Goal: Find specific fact: Find specific fact

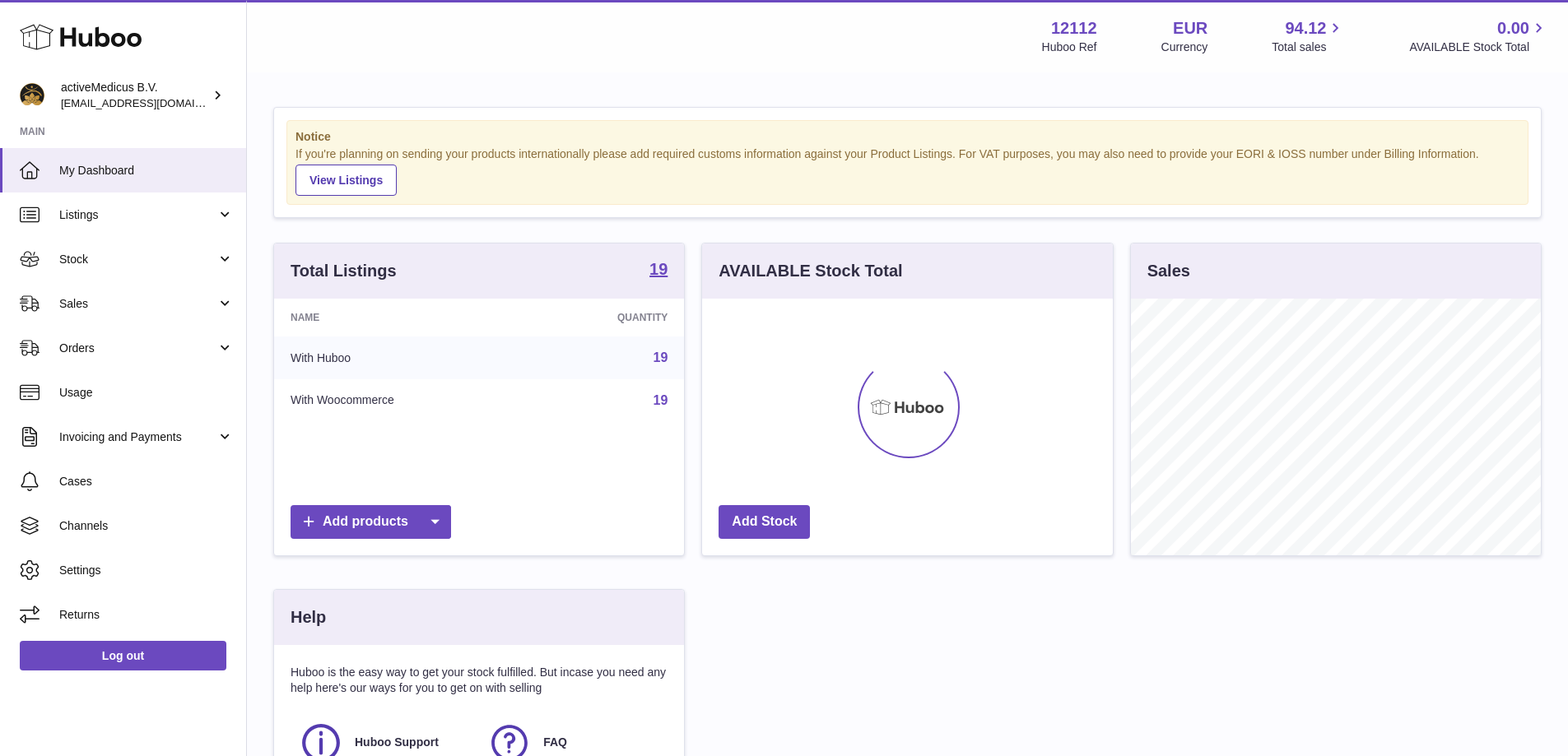
scroll to position [257, 411]
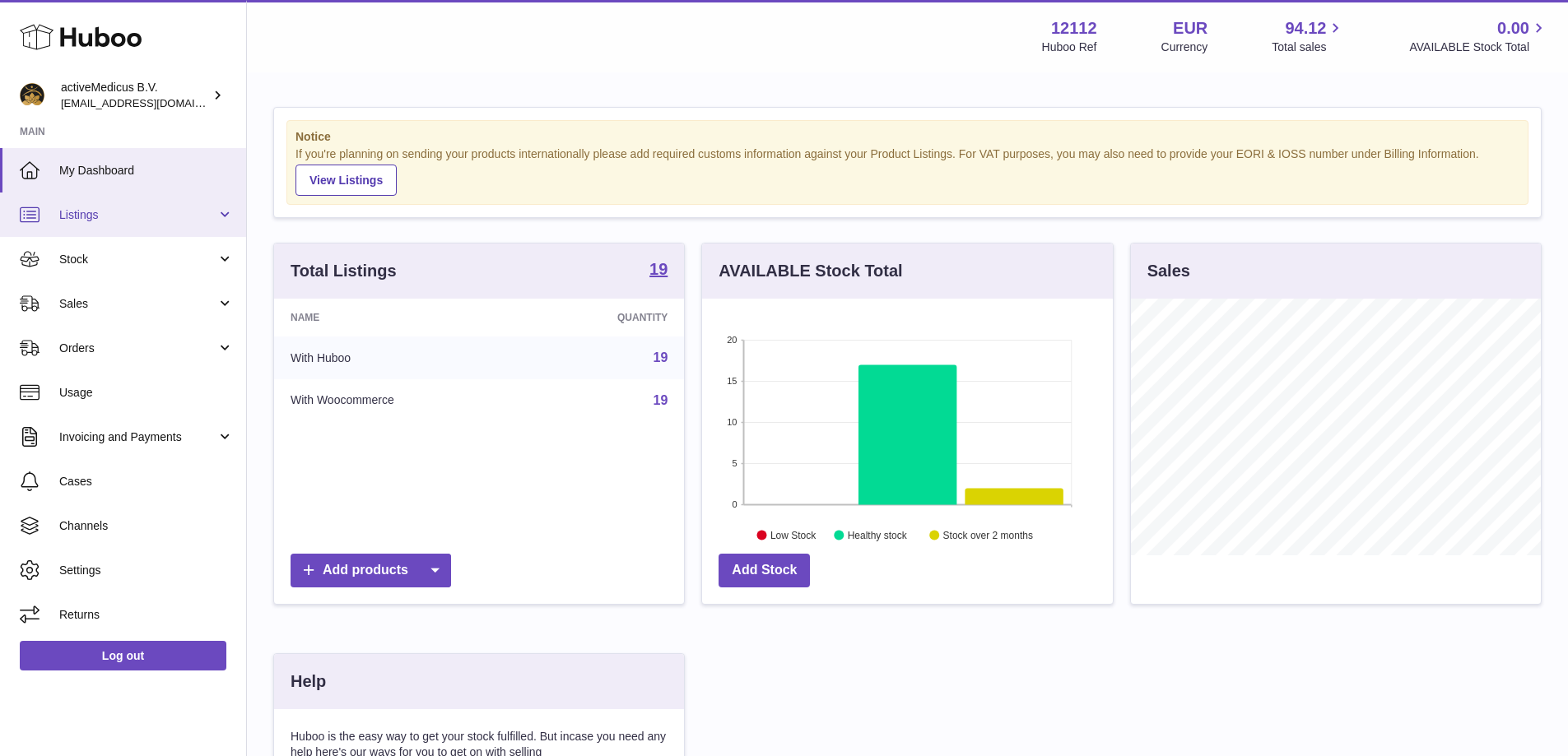
click at [91, 216] on span "Listings" at bounding box center [138, 216] width 157 height 16
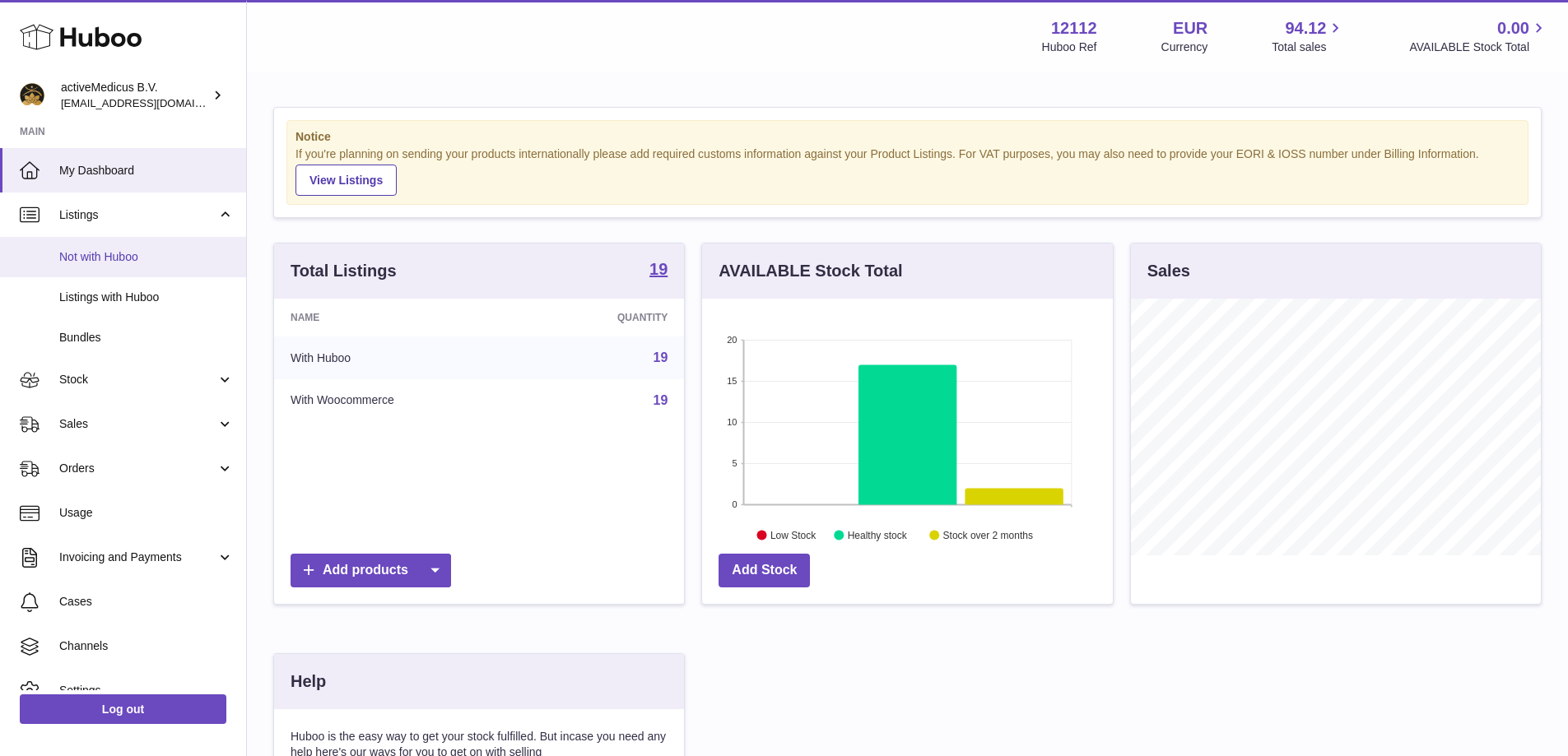
click at [107, 258] on span "Not with Huboo" at bounding box center [147, 257] width 174 height 16
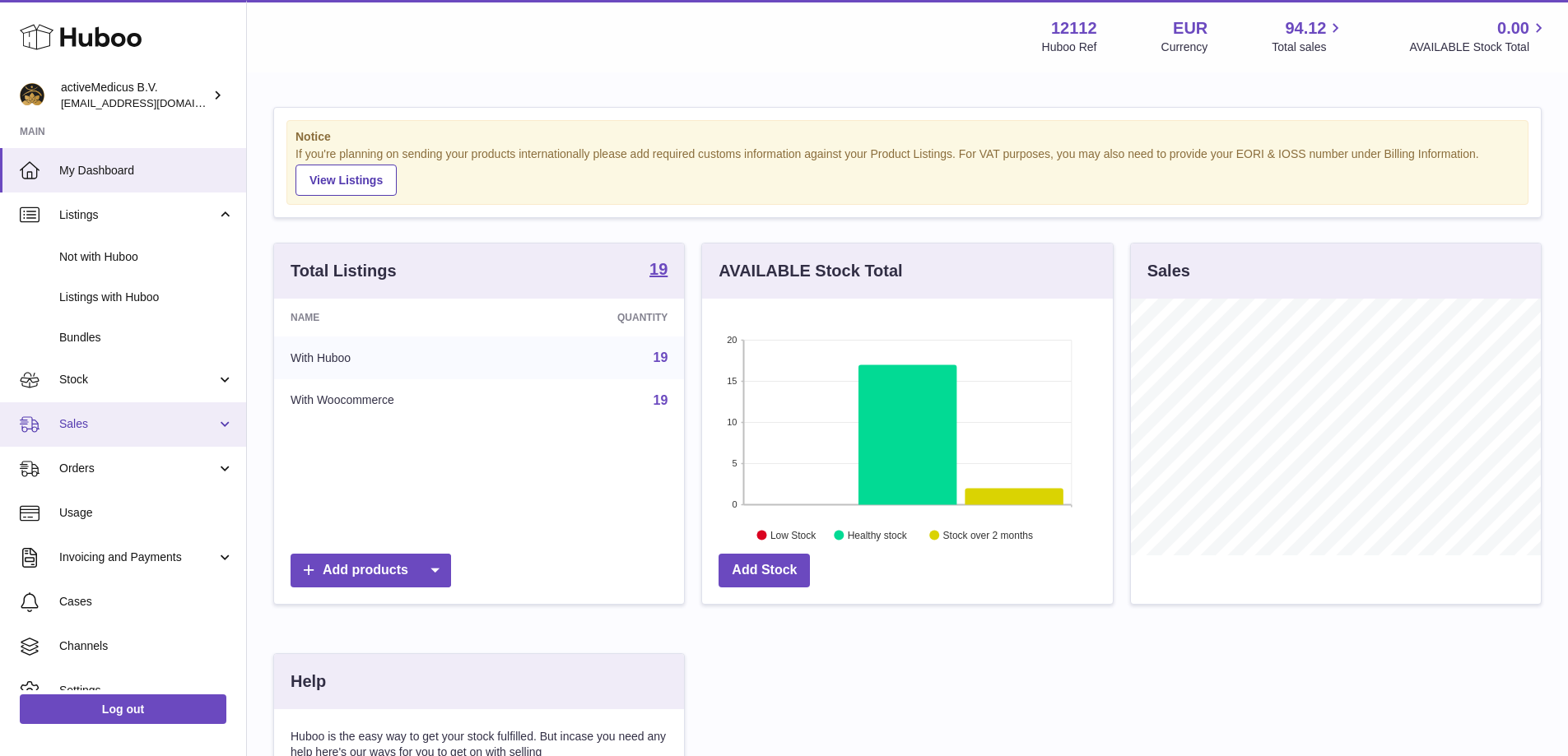
scroll to position [822448, 822730]
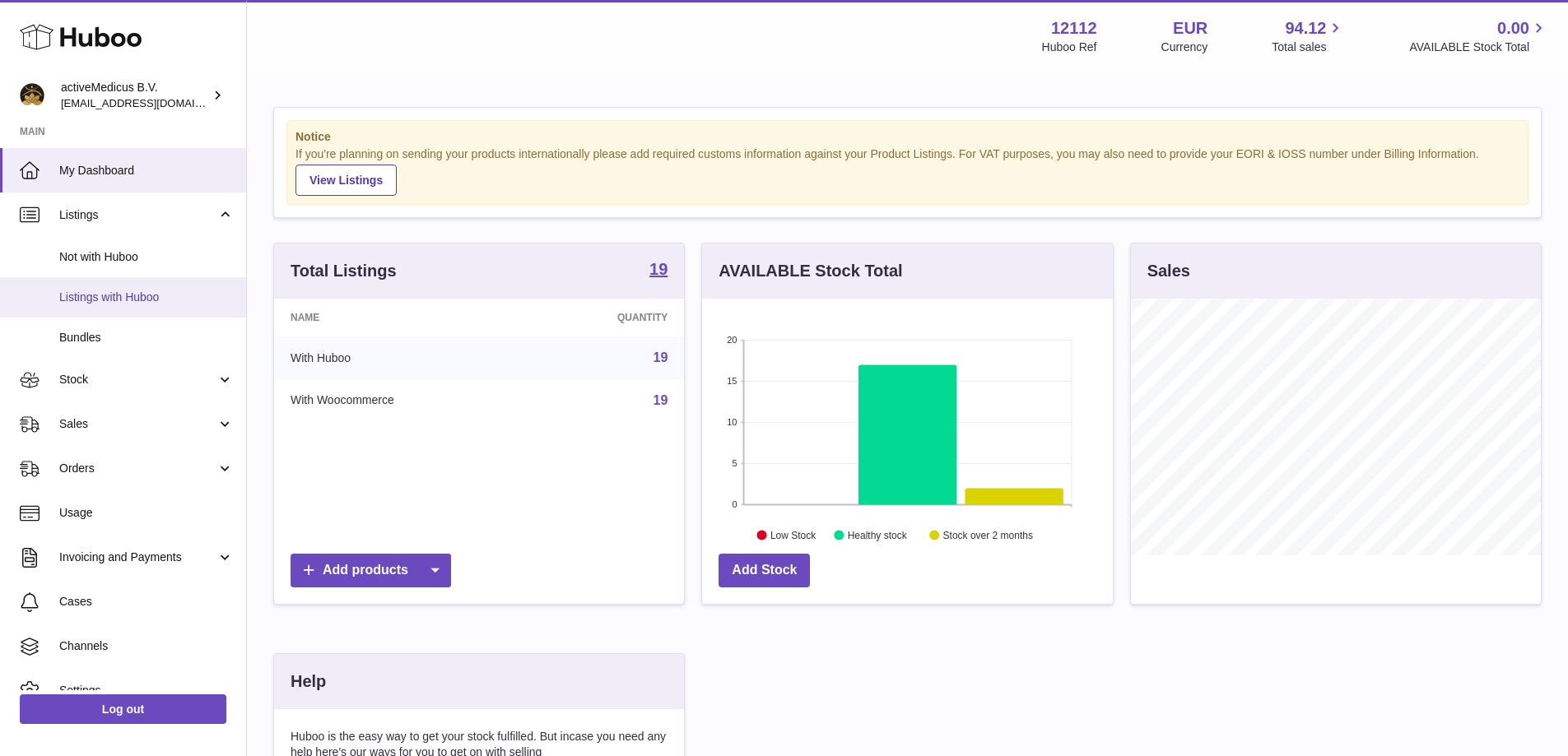
click at [107, 299] on span "Listings with Huboo" at bounding box center [147, 297] width 174 height 16
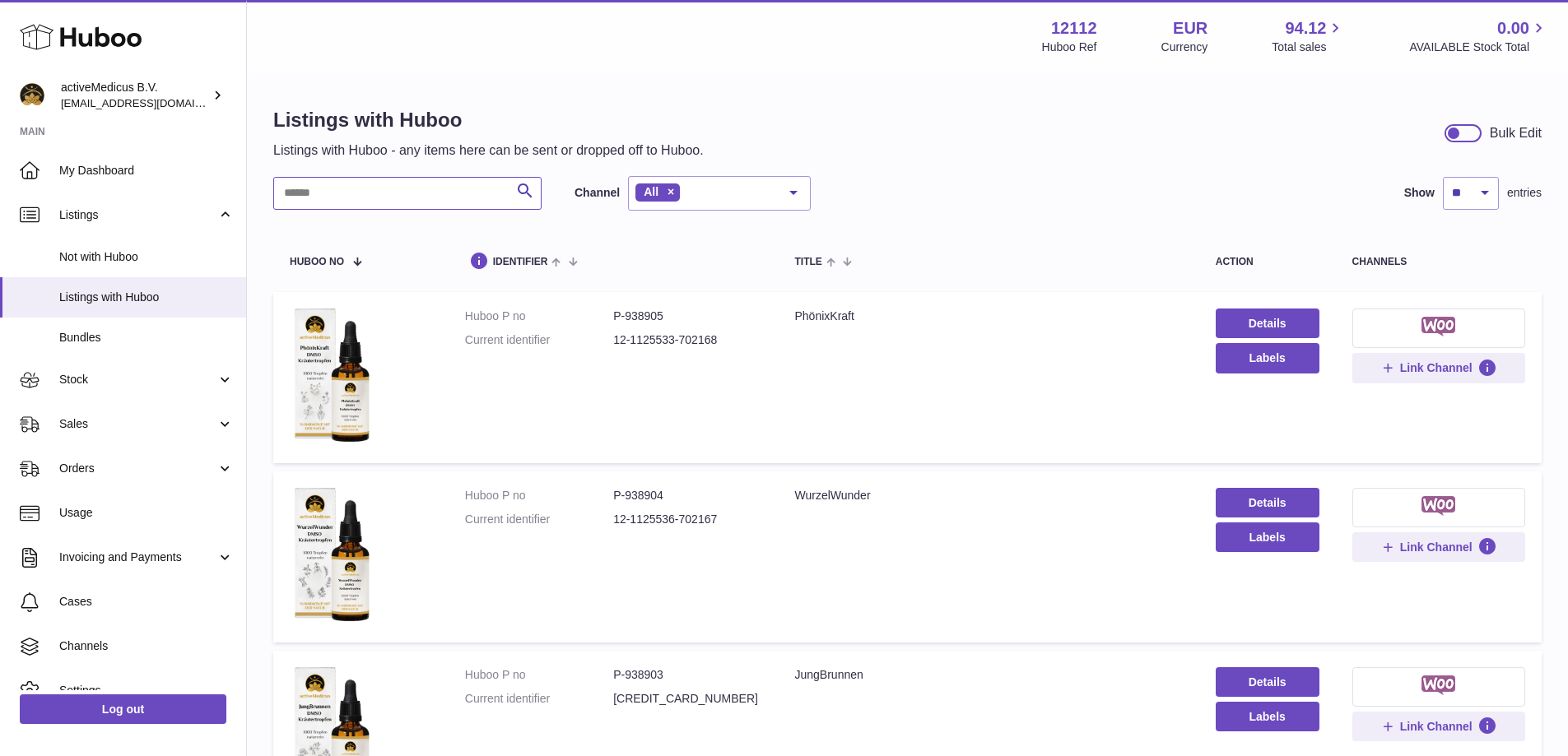
click at [418, 183] on input "text" at bounding box center [407, 193] width 268 height 33
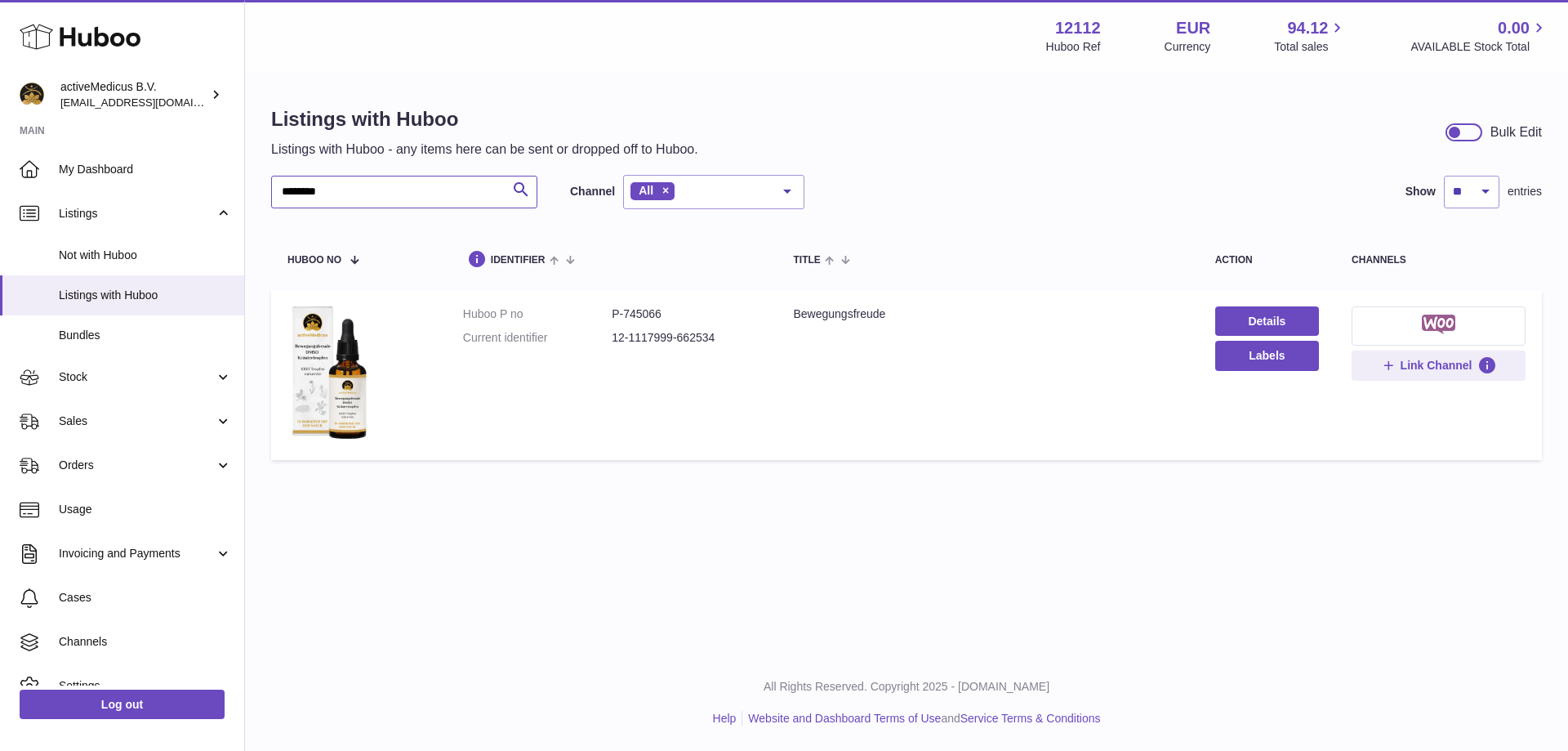
type input "********"
click at [654, 308] on dd "P-745066" at bounding box center [686, 314] width 149 height 15
copy dd "745066"
drag, startPoint x: 349, startPoint y: 191, endPoint x: 220, endPoint y: 198, distance: 129.2
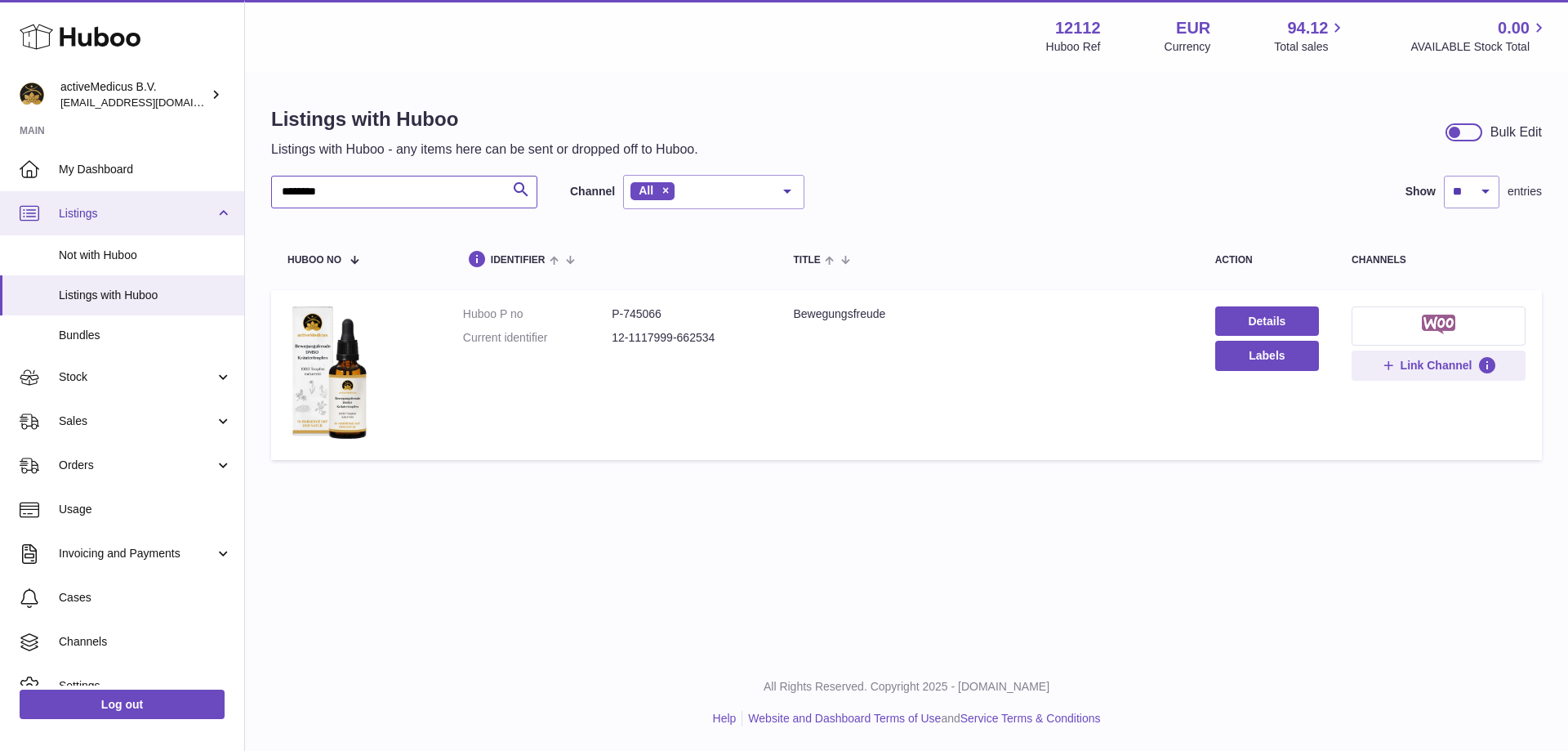
click at [223, 197] on div "Huboo activeMedicus B.V. internalAdmin-12112@internal.huboo.com Main My Dashboa…" at bounding box center [784, 375] width 1568 height 751
type input "****"
click at [639, 312] on dd "P-745060" at bounding box center [686, 314] width 149 height 15
copy dd "745060"
